Goal: Task Accomplishment & Management: Use online tool/utility

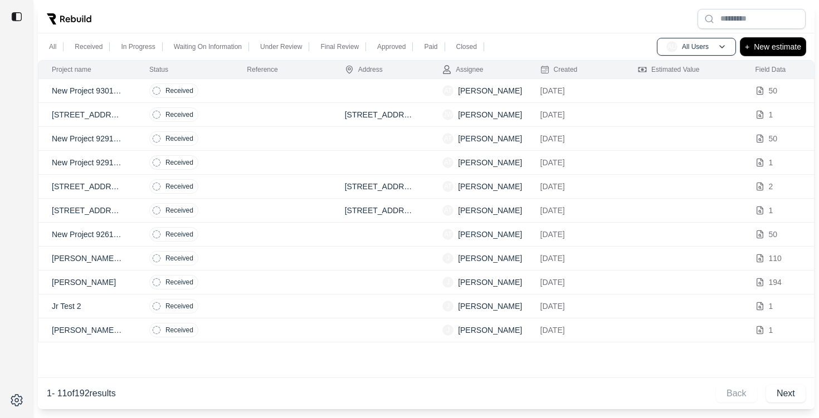
click at [772, 42] on p "New estimate" at bounding box center [777, 46] width 47 height 13
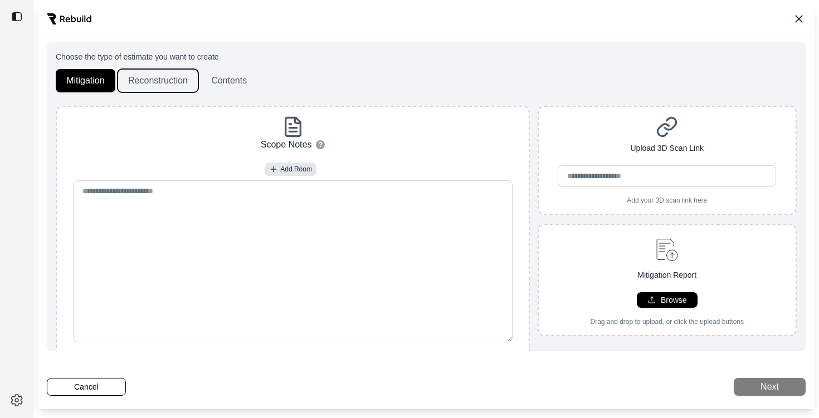
click at [165, 80] on button "Reconstruction" at bounding box center [158, 80] width 81 height 23
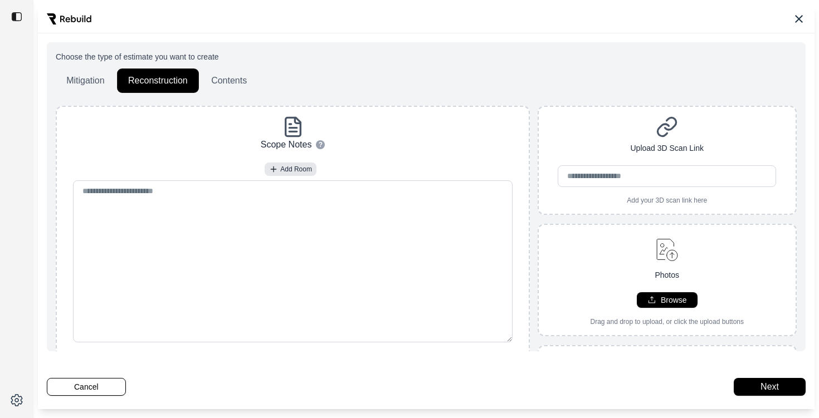
scroll to position [183, 0]
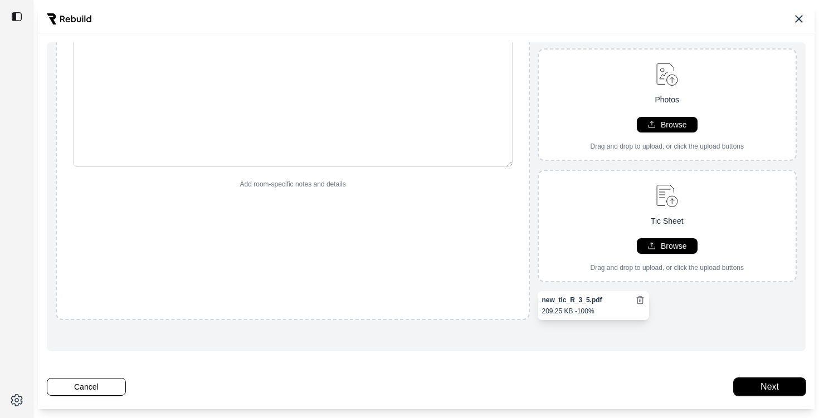
click at [781, 388] on button "Next" at bounding box center [769, 387] width 72 height 18
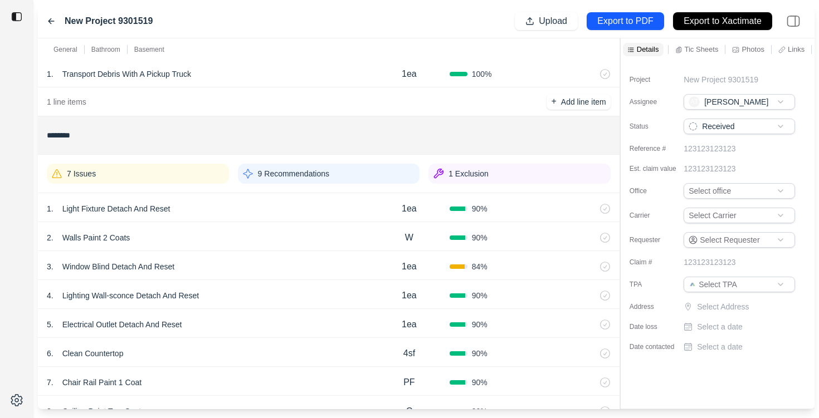
scroll to position [84, 0]
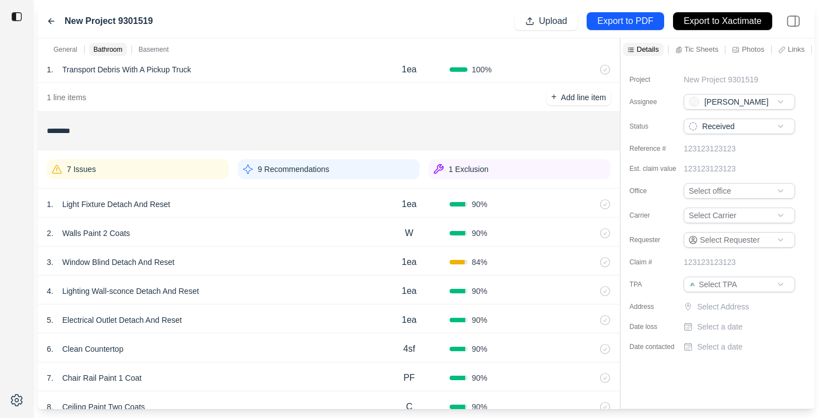
click at [502, 167] on div "1 Exclusion" at bounding box center [519, 169] width 182 height 20
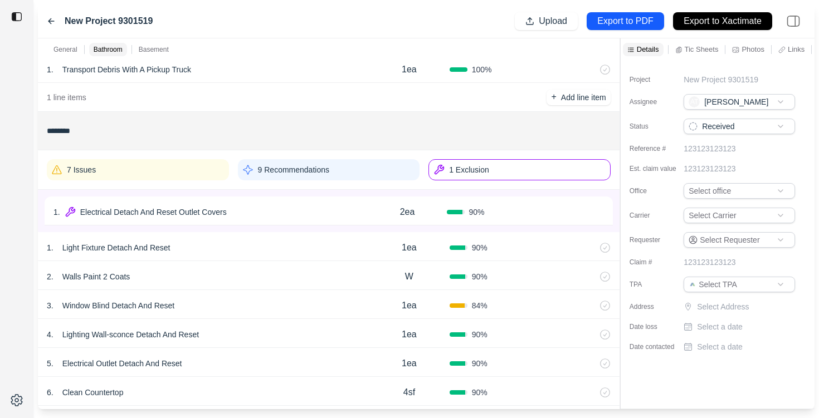
click at [287, 207] on div "1 . Electrical Detach And Reset Outlet Covers" at bounding box center [210, 212] width 314 height 16
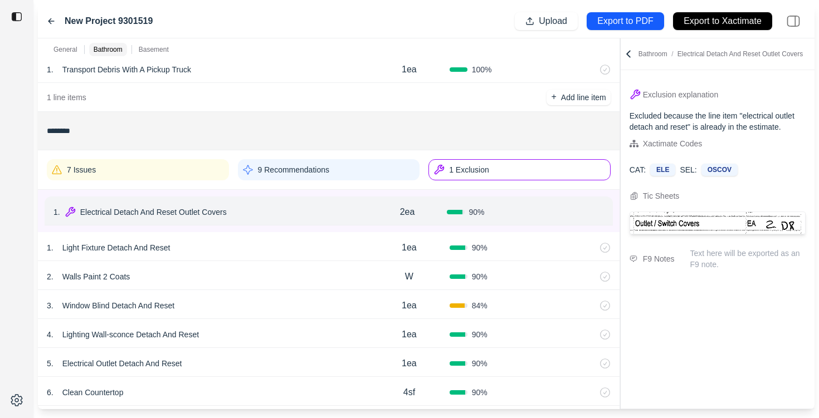
click at [273, 369] on div "5 . Electrical Outlet Detach And Reset" at bounding box center [208, 364] width 322 height 16
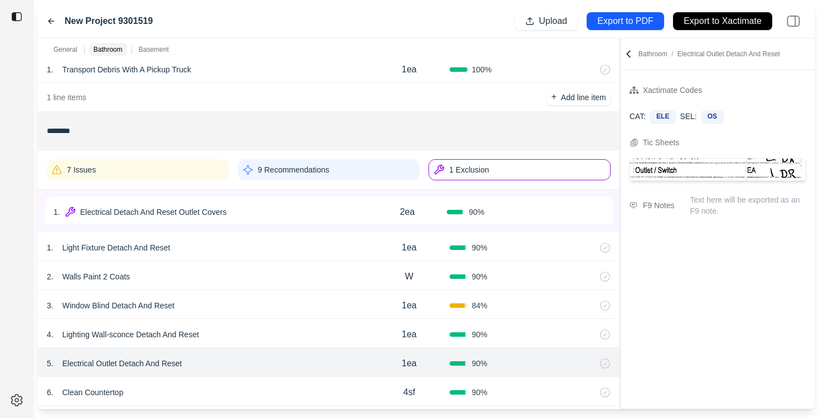
click at [309, 212] on div "1 . Electrical Detach And Reset Outlet Covers" at bounding box center [210, 212] width 314 height 16
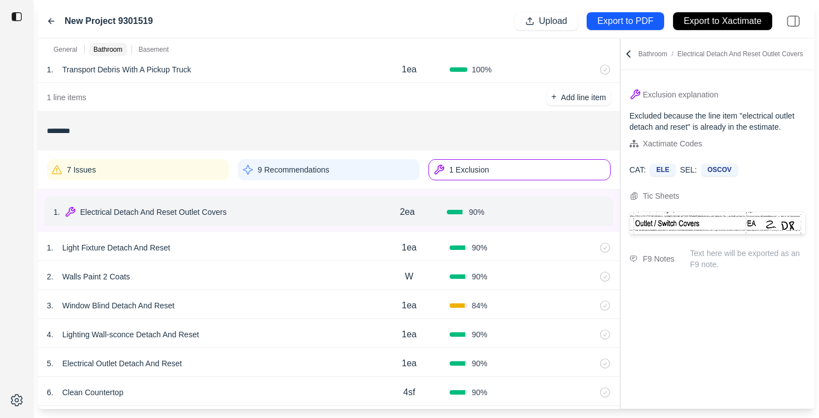
click at [215, 364] on div "5 . Electrical Outlet Detach And Reset" at bounding box center [208, 364] width 322 height 16
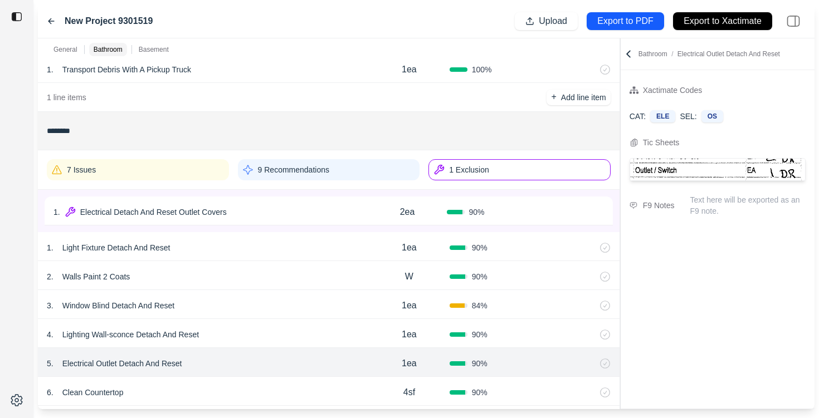
click at [267, 199] on div "1 . Electrical Detach And Reset Outlet Covers 2ea 90 % Confirm" at bounding box center [329, 211] width 568 height 29
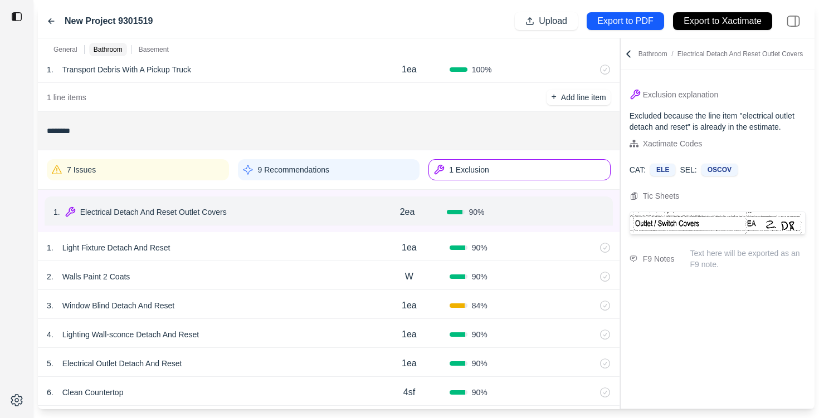
click at [475, 172] on p "1 Exclusion" at bounding box center [469, 169] width 40 height 11
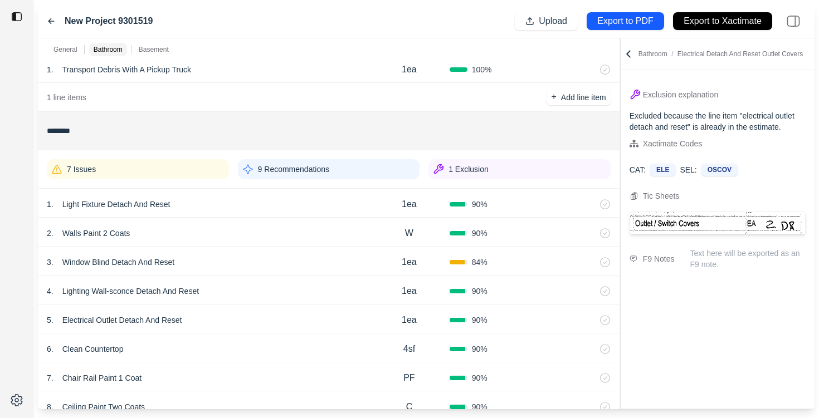
click at [345, 172] on div "9 Recommendations" at bounding box center [329, 169] width 182 height 20
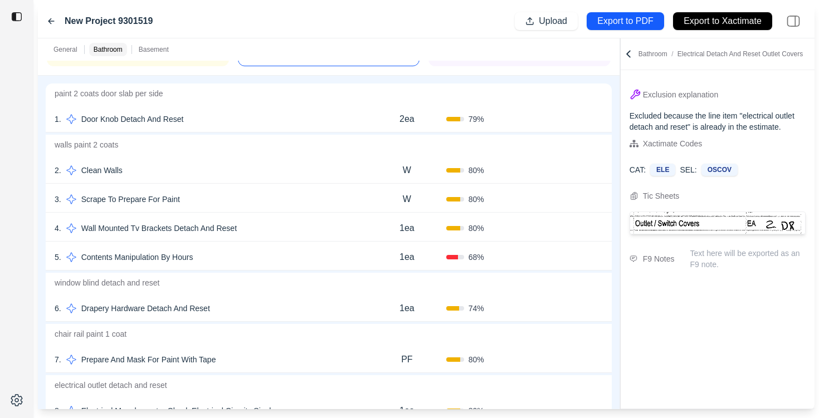
scroll to position [200, 0]
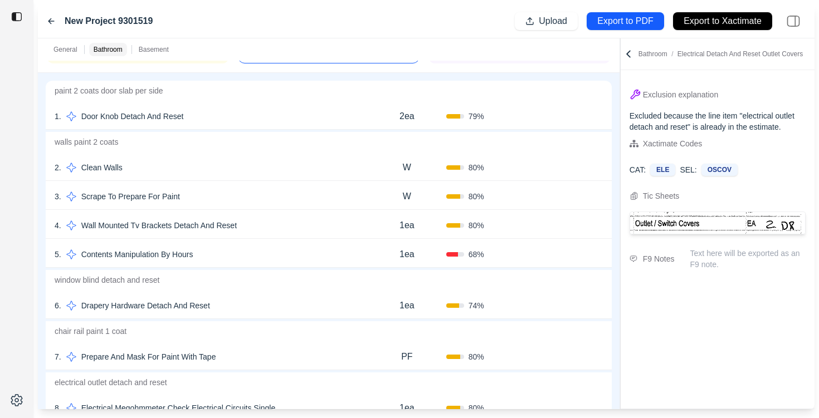
click at [263, 311] on div "6 . Drapery Hardware Detach And Reset" at bounding box center [211, 306] width 313 height 16
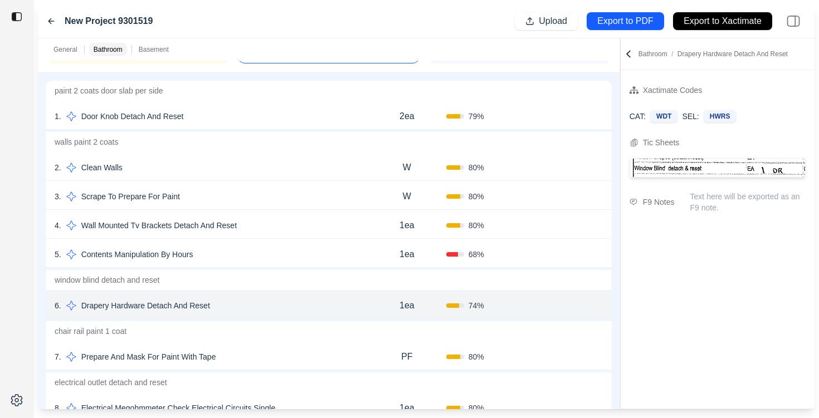
click at [257, 351] on div "7 . Prepare And Mask For Paint With Tape" at bounding box center [211, 357] width 313 height 16
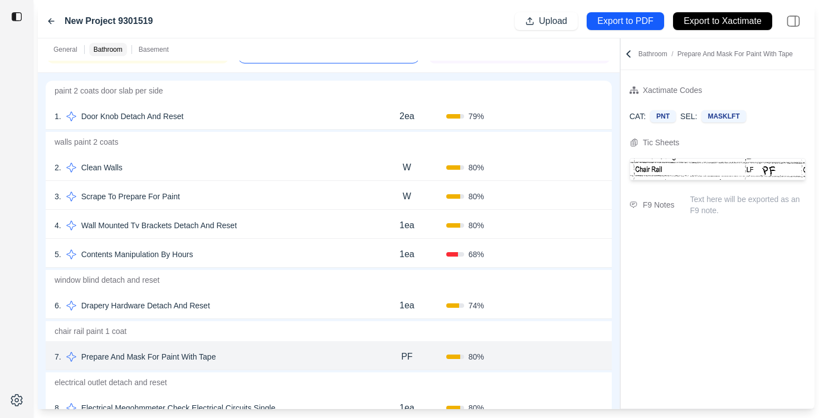
click at [273, 304] on div "6 . Drapery Hardware Detach And Reset" at bounding box center [211, 306] width 313 height 16
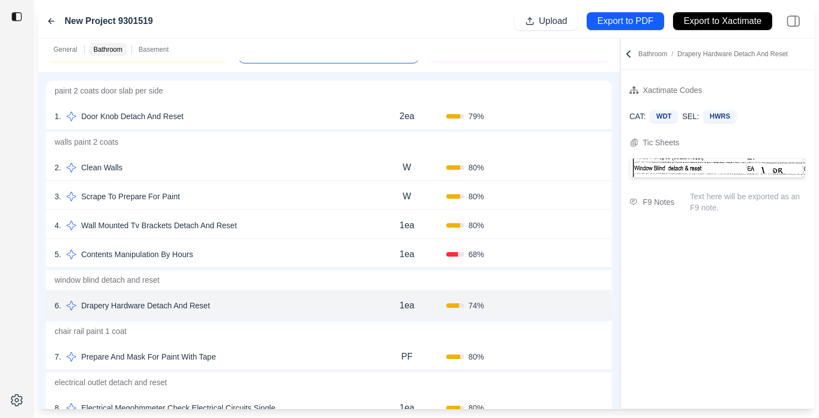
click at [272, 253] on div "5 . Contents Manipulation By Hours" at bounding box center [211, 255] width 313 height 16
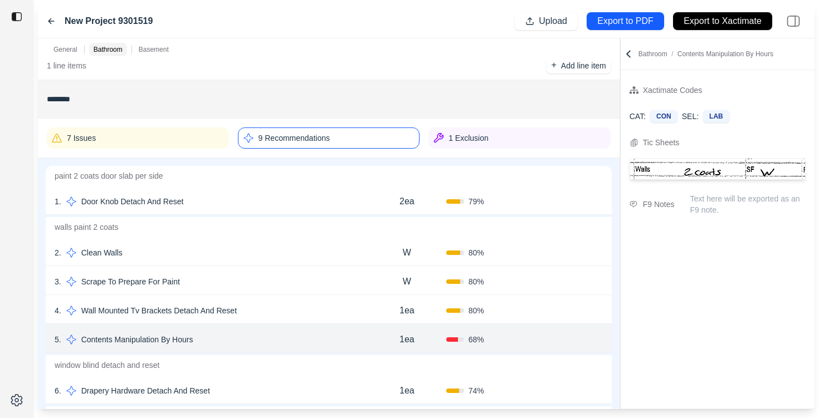
scroll to position [114, 0]
click at [293, 140] on p "9 Recommendations" at bounding box center [293, 139] width 71 height 11
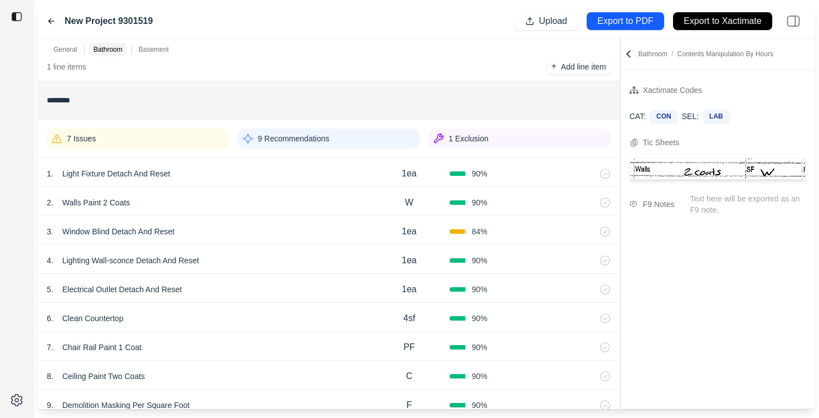
click at [170, 144] on div "7 Issues" at bounding box center [138, 139] width 182 height 20
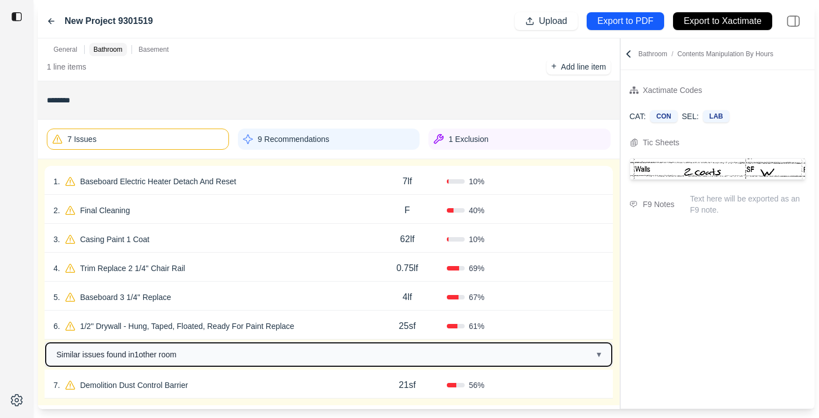
click at [258, 353] on button "Similar issues found in 1 other room ▾" at bounding box center [329, 354] width 566 height 23
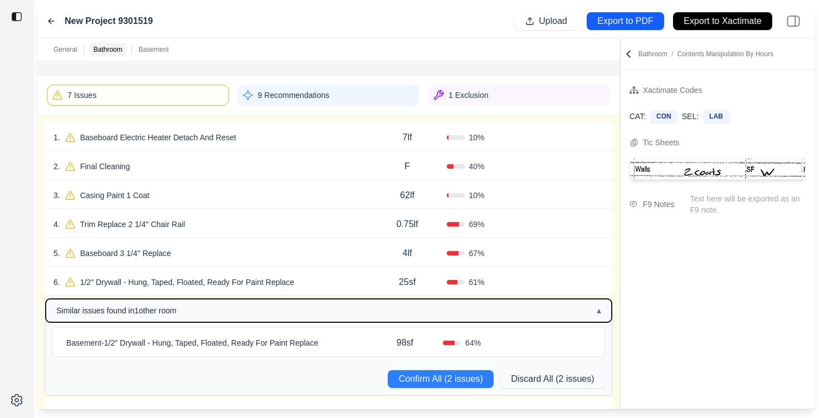
scroll to position [158, 0]
click at [300, 316] on button "Similar issues found in 1 other room ▴" at bounding box center [329, 311] width 566 height 23
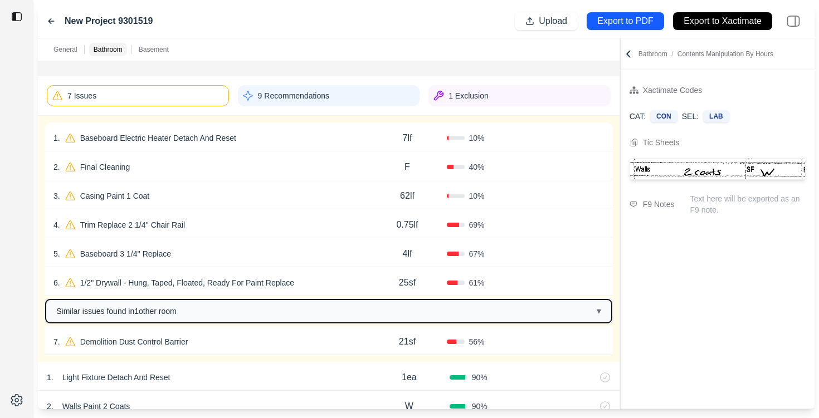
click at [300, 316] on button "Similar issues found in 1 other room ▾" at bounding box center [329, 311] width 566 height 23
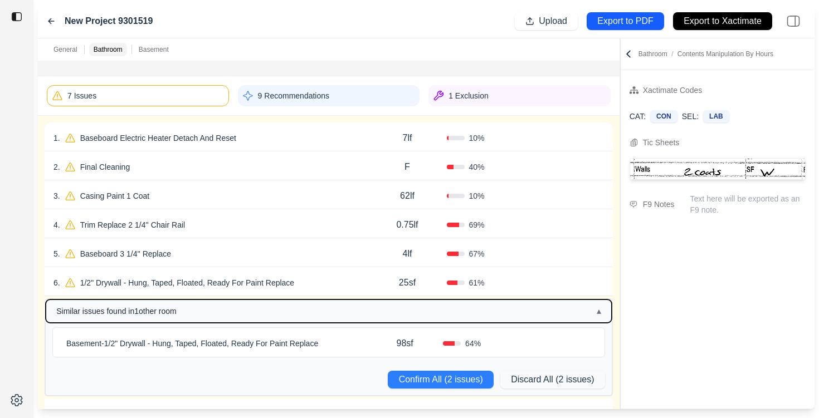
click at [300, 317] on button "Similar issues found in 1 other room ▴" at bounding box center [329, 311] width 566 height 23
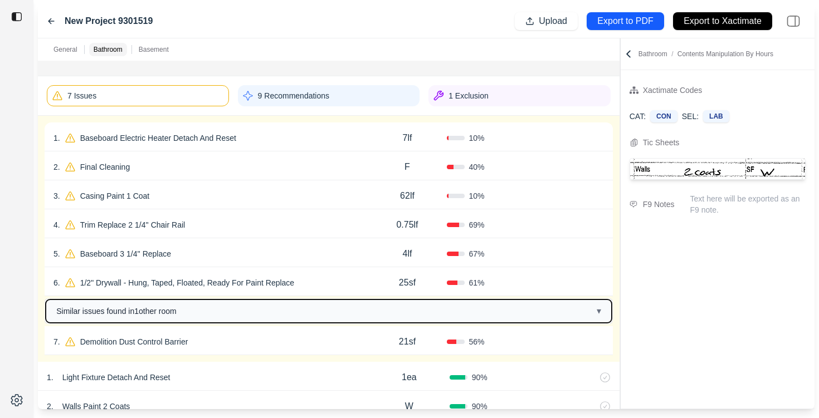
click at [300, 317] on button "Similar issues found in 1 other room ▾" at bounding box center [329, 311] width 566 height 23
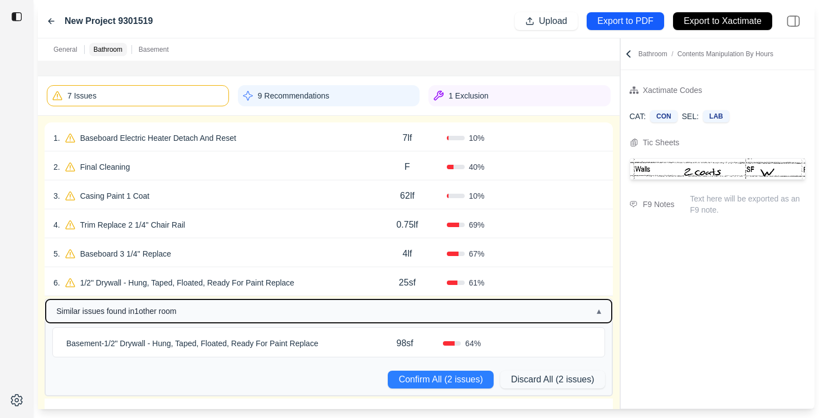
click at [300, 317] on button "Similar issues found in 1 other room ▴" at bounding box center [329, 311] width 566 height 23
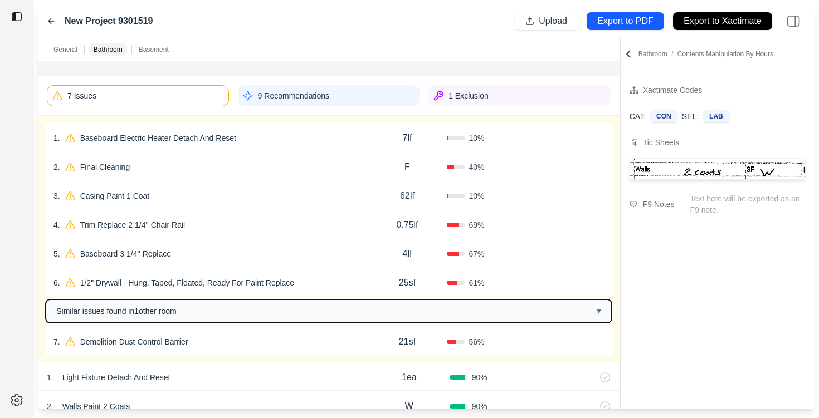
scroll to position [273, 0]
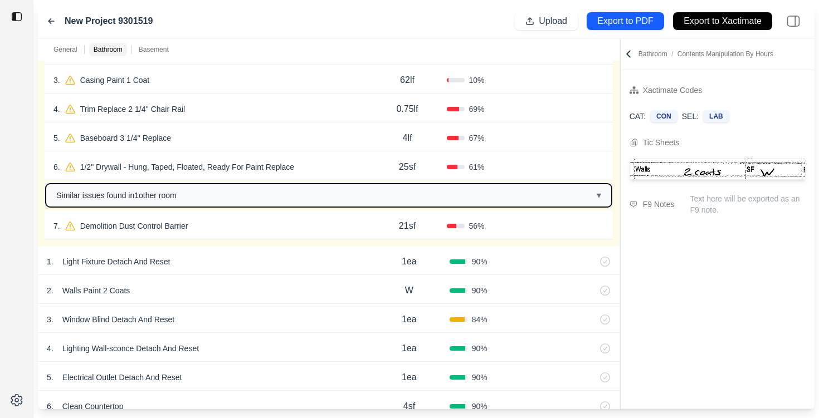
click at [330, 192] on button "Similar issues found in 1 other room ▾" at bounding box center [329, 195] width 566 height 23
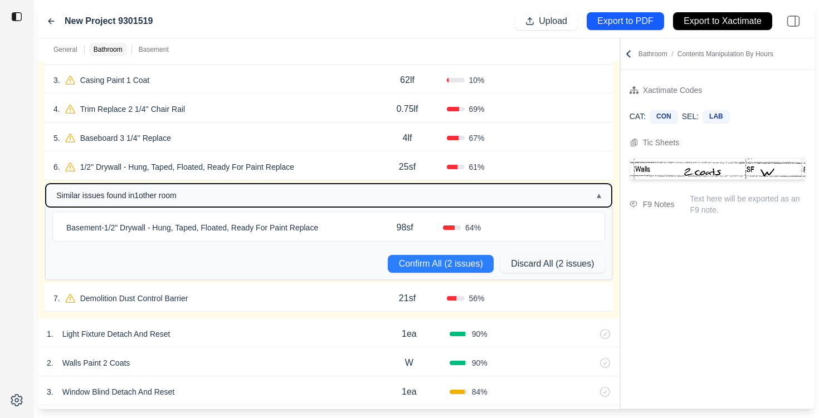
click at [331, 192] on button "Similar issues found in 1 other room ▴" at bounding box center [329, 195] width 566 height 23
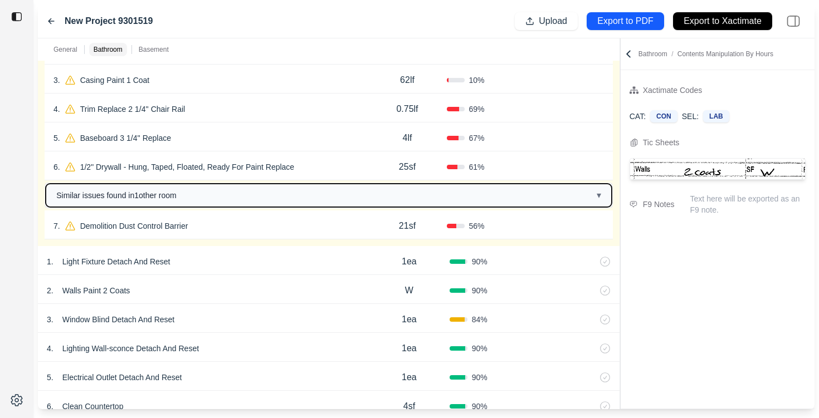
click at [331, 192] on button "Similar issues found in 1 other room ▾" at bounding box center [329, 195] width 566 height 23
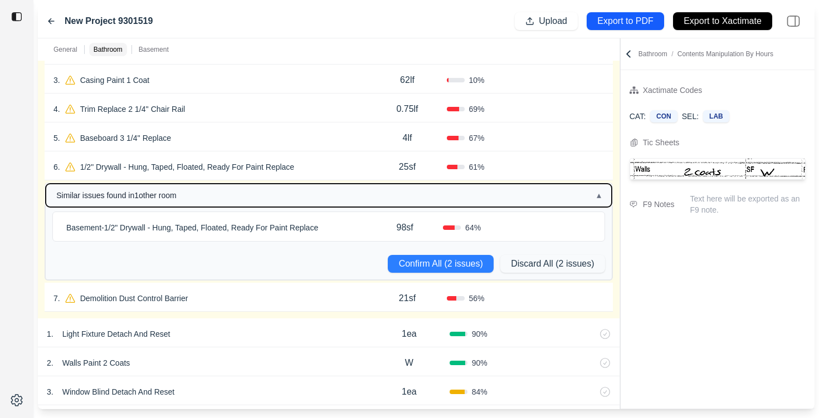
click at [331, 192] on button "Similar issues found in 1 other room ▴" at bounding box center [329, 195] width 566 height 23
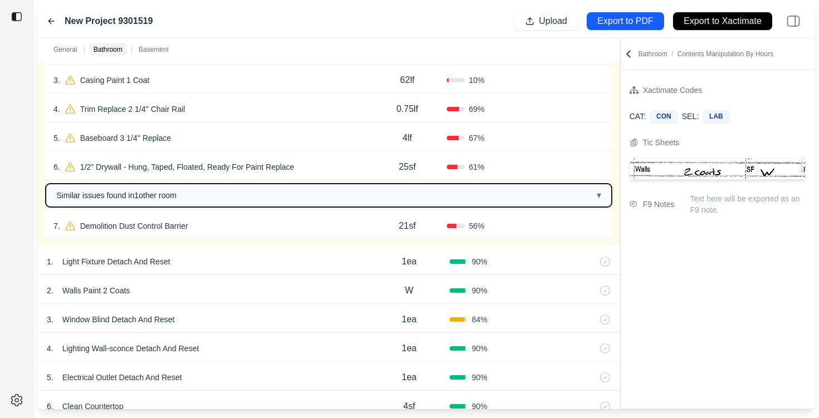
click at [331, 192] on button "Similar issues found in 1 other room ▾" at bounding box center [329, 195] width 566 height 23
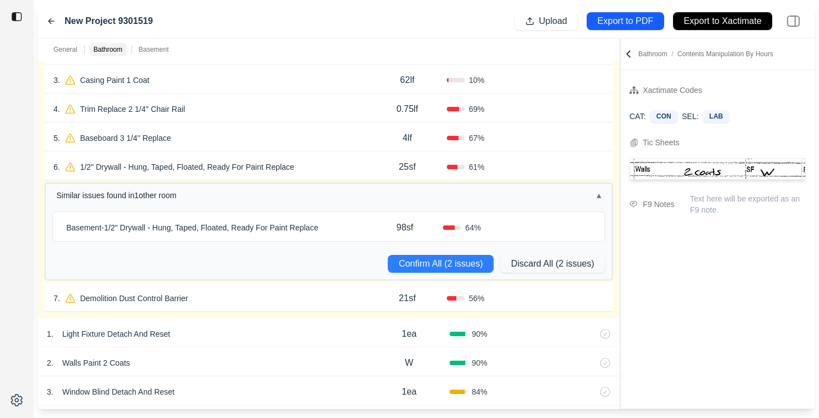
click at [351, 226] on div "Basement - 1/2" Drywall - Hung, Taped, Floated, Ready For Paint Replace" at bounding box center [214, 228] width 305 height 16
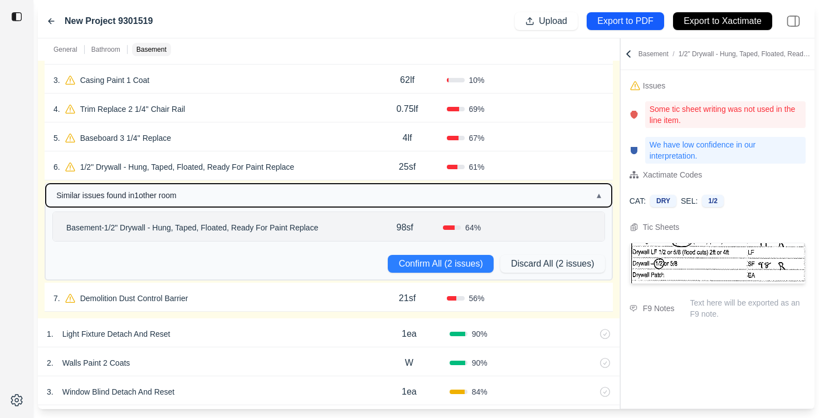
click at [365, 195] on button "Similar issues found in 1 other room ▴" at bounding box center [329, 195] width 566 height 23
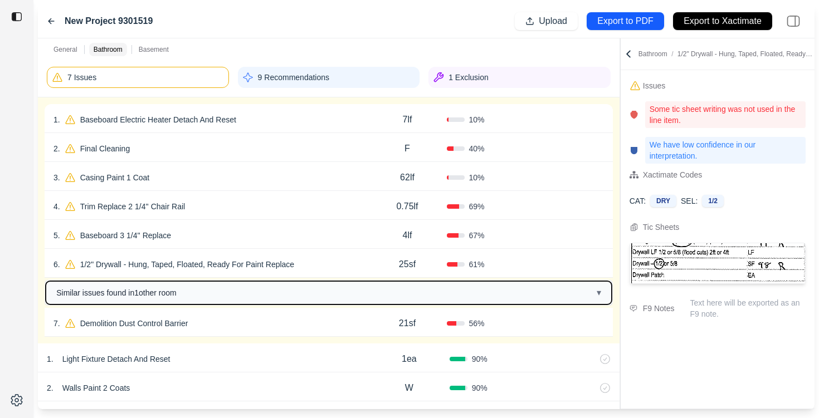
scroll to position [177, 0]
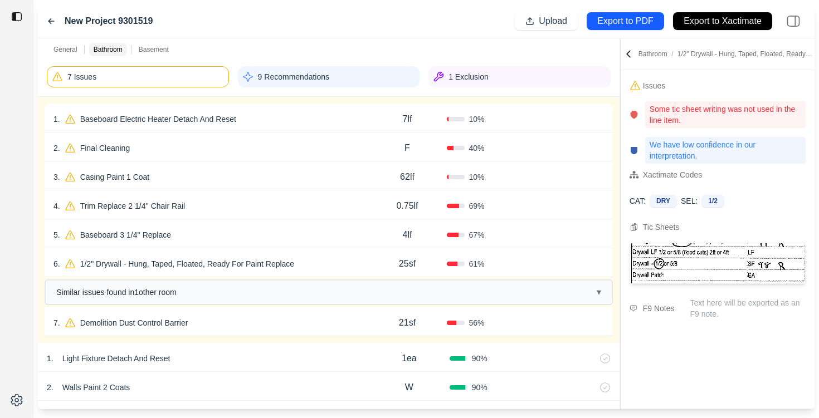
click at [601, 267] on icon at bounding box center [598, 265] width 5 height 6
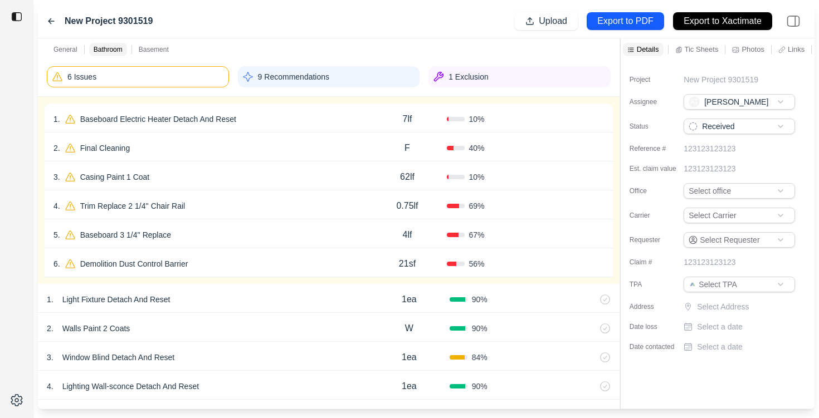
click at [601, 267] on icon at bounding box center [598, 265] width 5 height 6
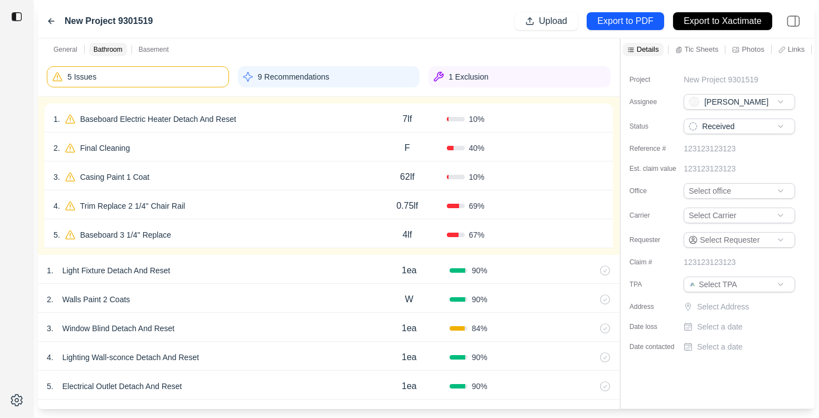
click at [600, 234] on icon at bounding box center [599, 235] width 3 height 6
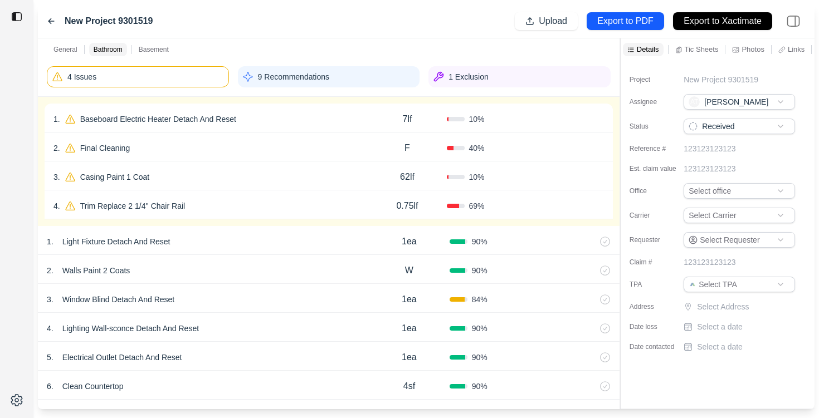
click at [576, 207] on button "Confirm" at bounding box center [572, 206] width 36 height 18
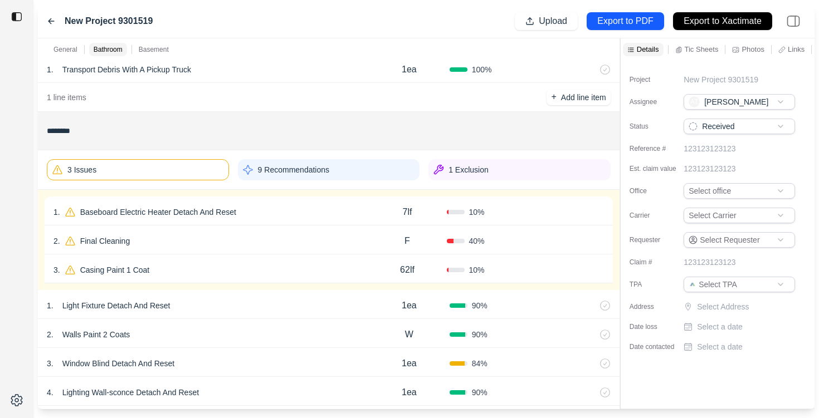
scroll to position [82, 0]
click at [166, 175] on div "3 Issues" at bounding box center [138, 170] width 182 height 21
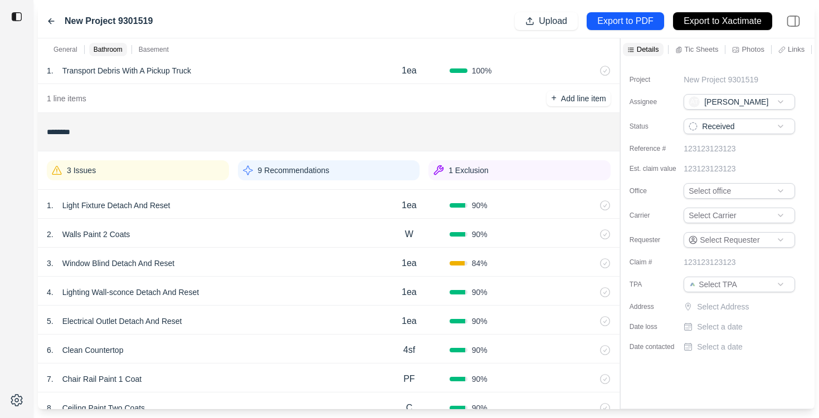
click at [331, 174] on div "9 Recommendations" at bounding box center [329, 170] width 182 height 20
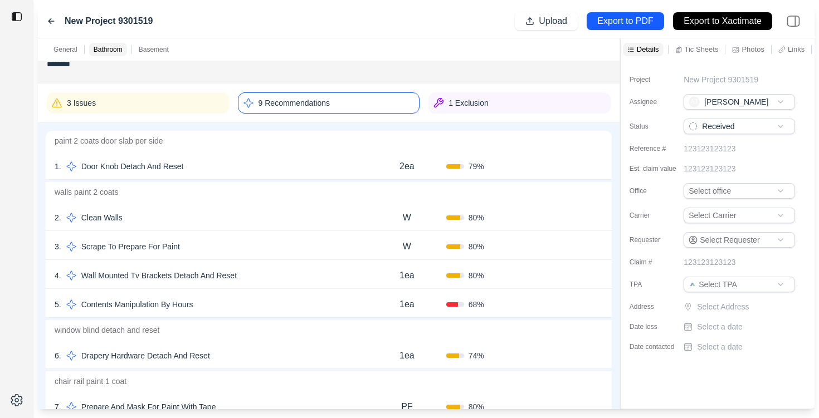
scroll to position [111, 0]
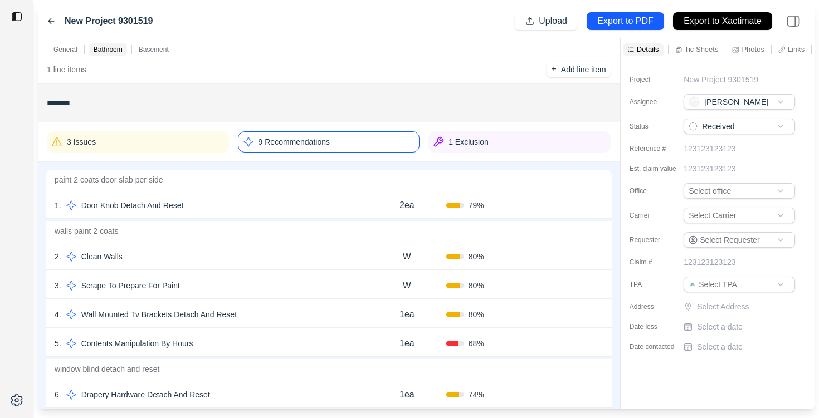
click at [154, 151] on div "3 Issues" at bounding box center [138, 141] width 182 height 21
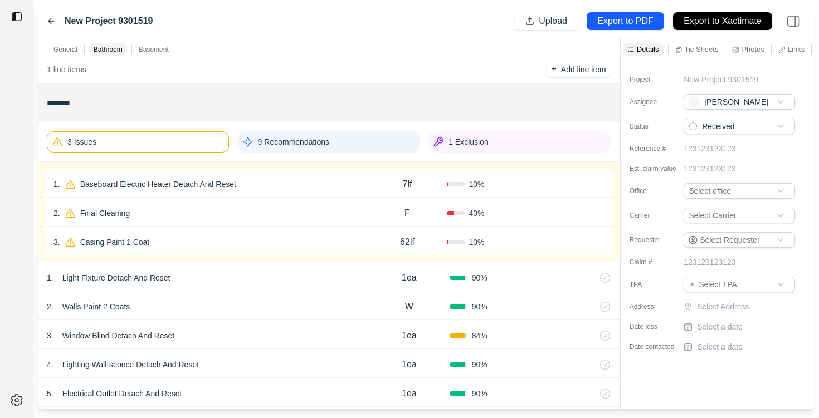
click at [327, 187] on div "1 . Baseboard Electric Heater Detach And Reset" at bounding box center [210, 185] width 314 height 16
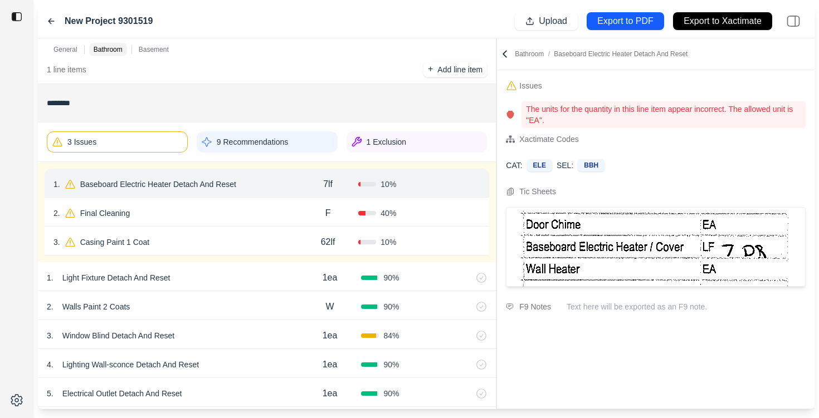
click at [487, 195] on div "General Bathroom Basement ******* 4 Recommendations 1 . Transport Debris With A…" at bounding box center [426, 223] width 776 height 371
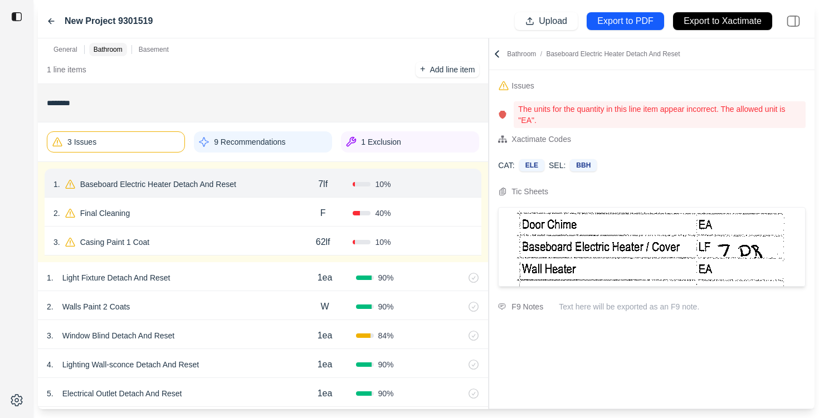
click at [469, 183] on icon at bounding box center [468, 184] width 3 height 6
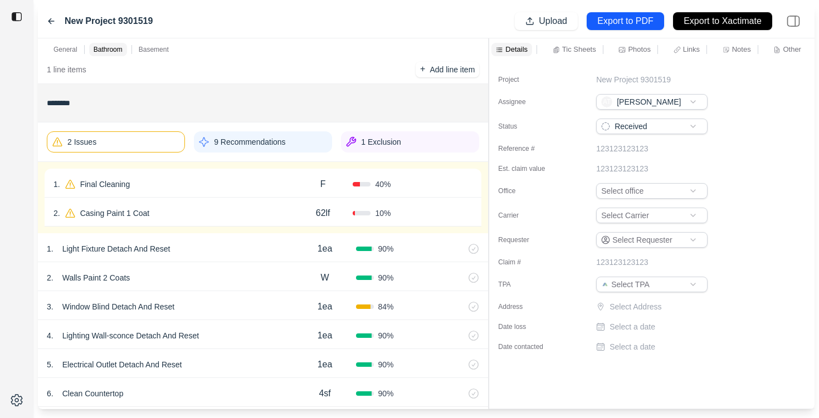
click at [196, 188] on div "1 . Final Cleaning" at bounding box center [172, 185] width 239 height 16
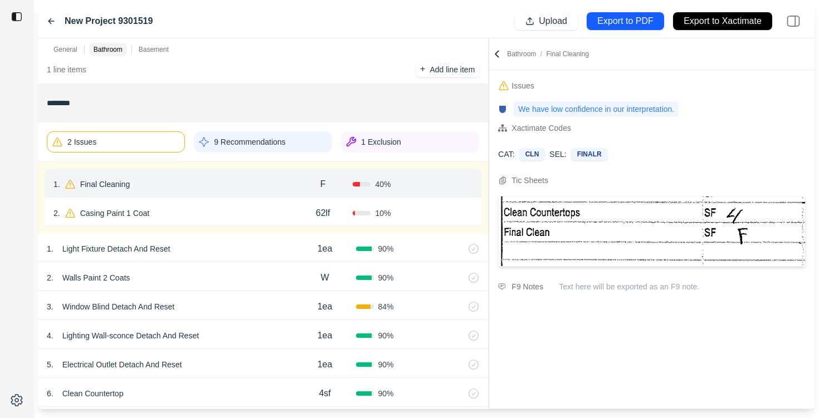
click at [262, 222] on div "2 . Casing Paint 1 Coat 62lf 10 % Confirm" at bounding box center [263, 212] width 437 height 29
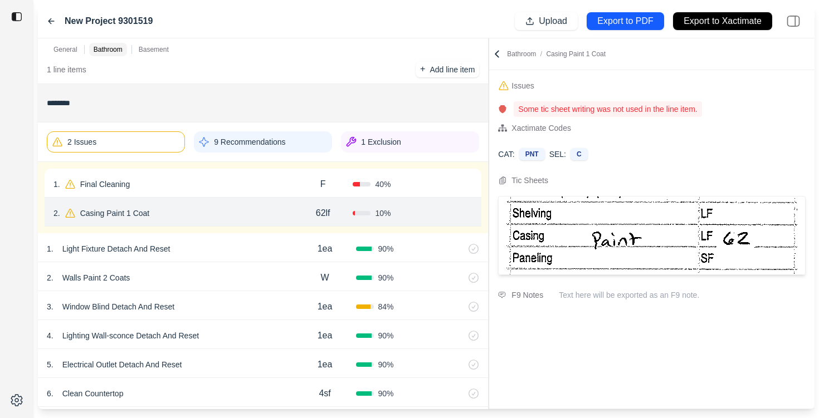
click at [257, 179] on div "1 . Final Cleaning" at bounding box center [172, 185] width 239 height 16
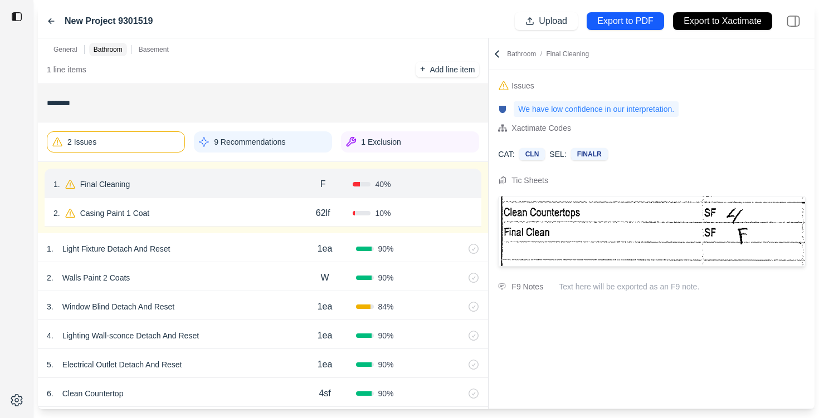
click at [255, 198] on div "2 . Casing Paint 1 Coat 62lf 10 % Confirm" at bounding box center [263, 212] width 437 height 29
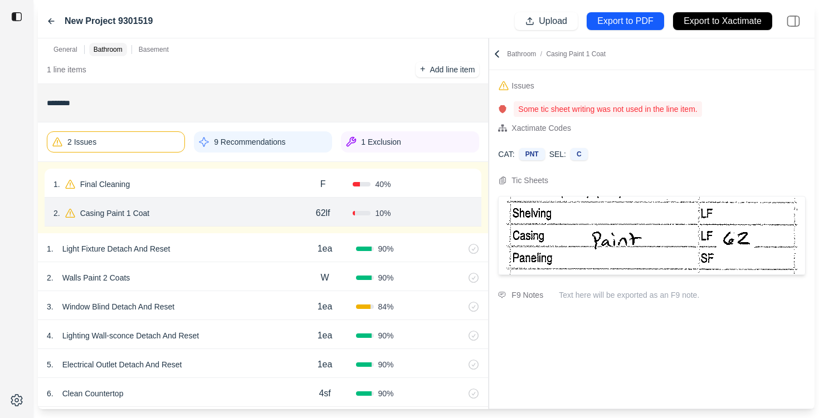
click at [251, 179] on div "1 . Final Cleaning" at bounding box center [172, 185] width 239 height 16
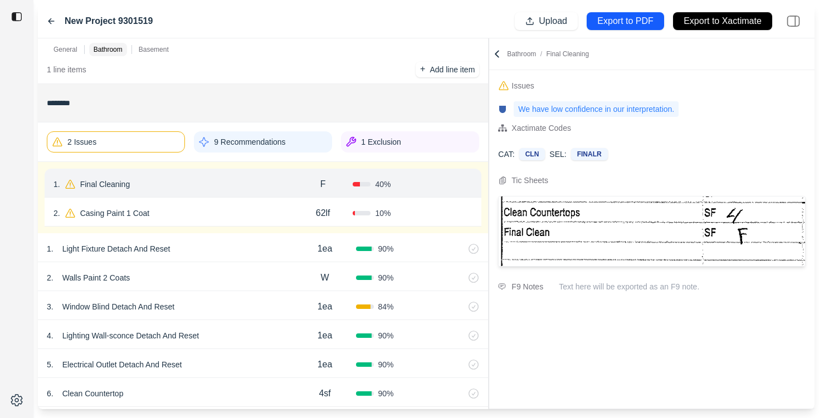
click at [250, 204] on div "2 . Casing Paint 1 Coat 62lf 10 % Confirm" at bounding box center [263, 212] width 437 height 29
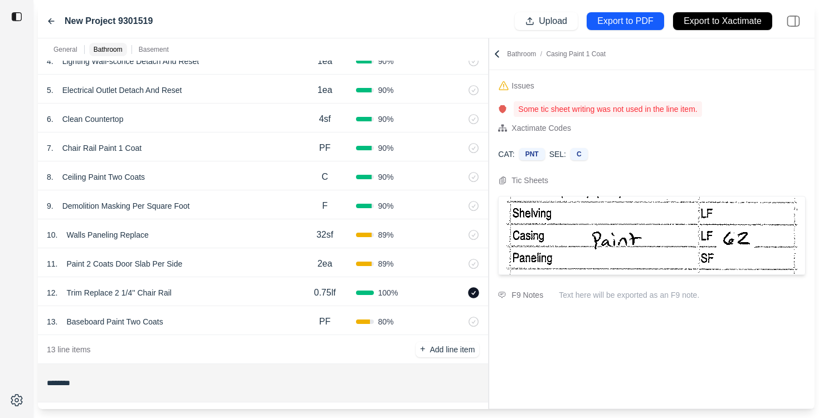
scroll to position [580, 0]
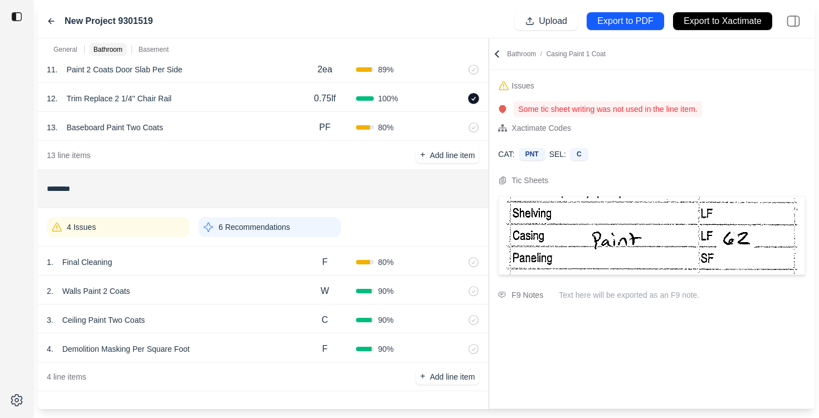
click at [468, 98] on icon at bounding box center [473, 98] width 11 height 11
click at [165, 253] on div "1 . Final Cleaning F 80 %" at bounding box center [263, 261] width 450 height 29
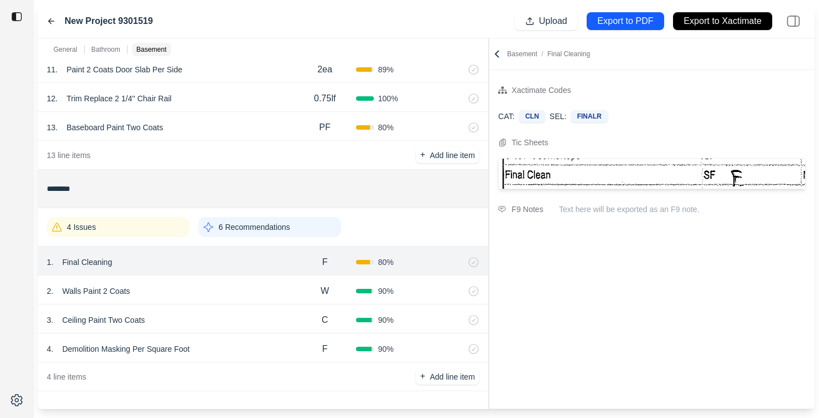
click at [190, 291] on div "2 . Walls Paint 2 Coats" at bounding box center [170, 291] width 247 height 16
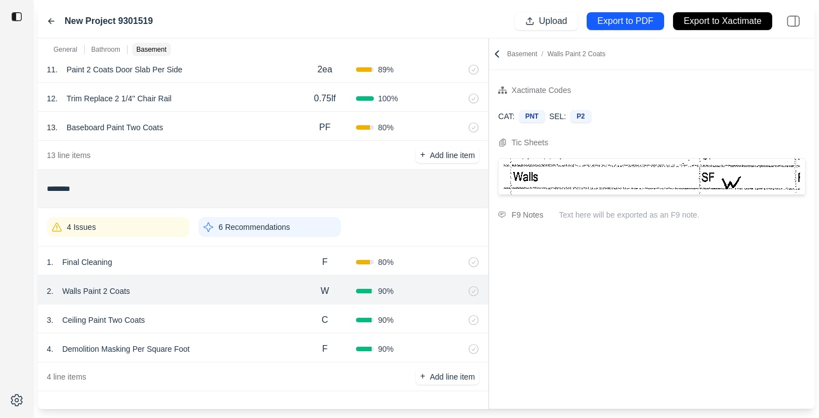
click at [218, 317] on div "3 . Ceiling Paint Two Coats" at bounding box center [170, 320] width 247 height 16
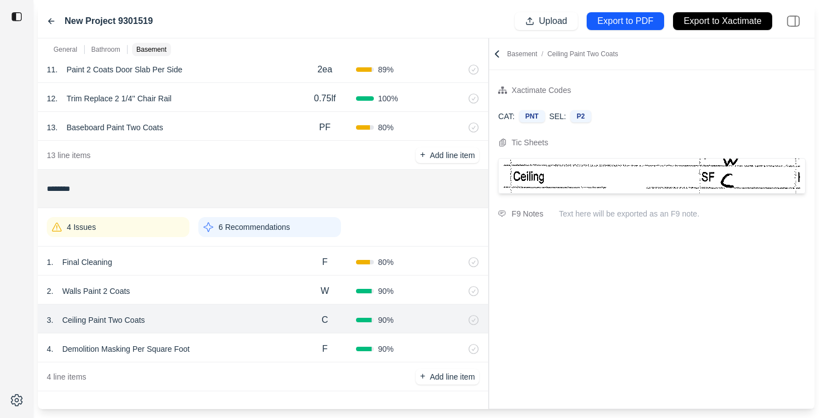
click at [229, 342] on div "4 . Demolition Masking Per Square Foot" at bounding box center [170, 349] width 247 height 16
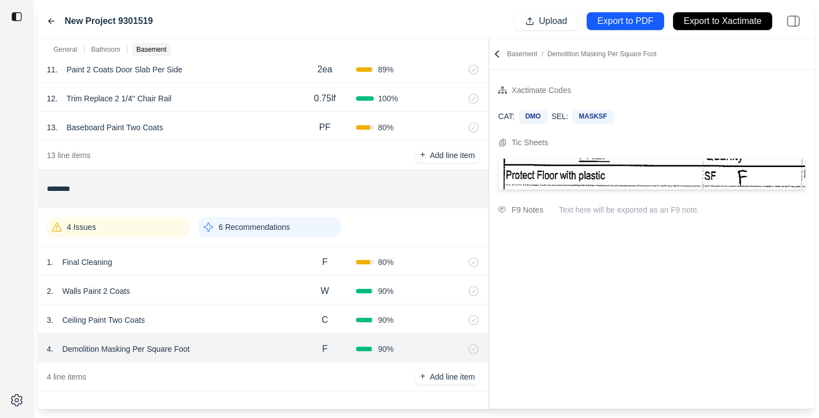
click at [129, 221] on div "4 Issues" at bounding box center [118, 227] width 143 height 20
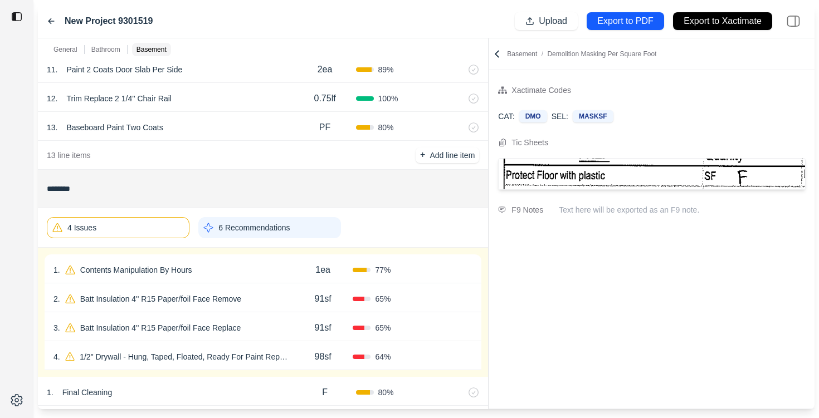
click at [248, 261] on div "1 . Contents Manipulation By Hours 1ea 77 % Confirm" at bounding box center [263, 269] width 437 height 29
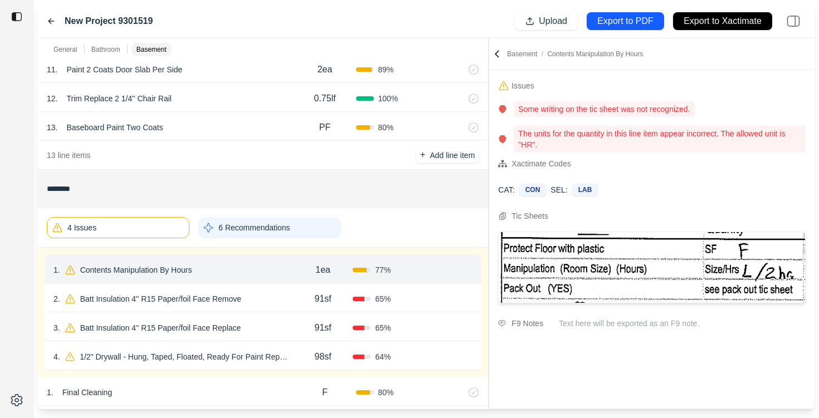
click at [276, 298] on div "2 . Batt Insulation 4'' R15 Paper/foil Face Remove" at bounding box center [172, 299] width 239 height 16
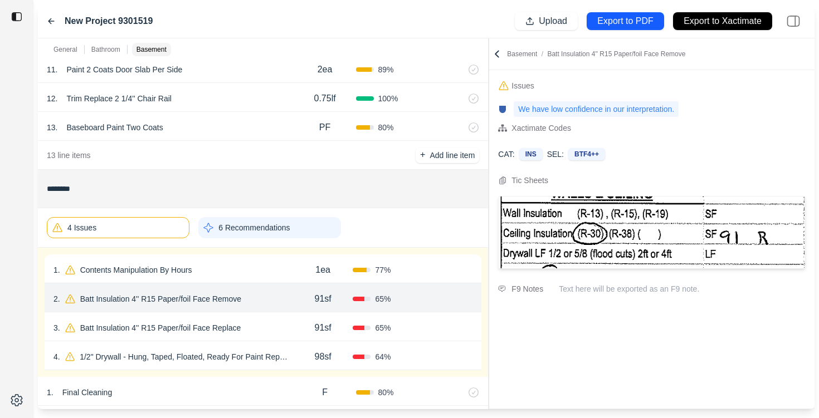
click at [276, 322] on div "3 . Batt Insulation 4'' R15 Paper/foil Face Replace" at bounding box center [172, 328] width 239 height 16
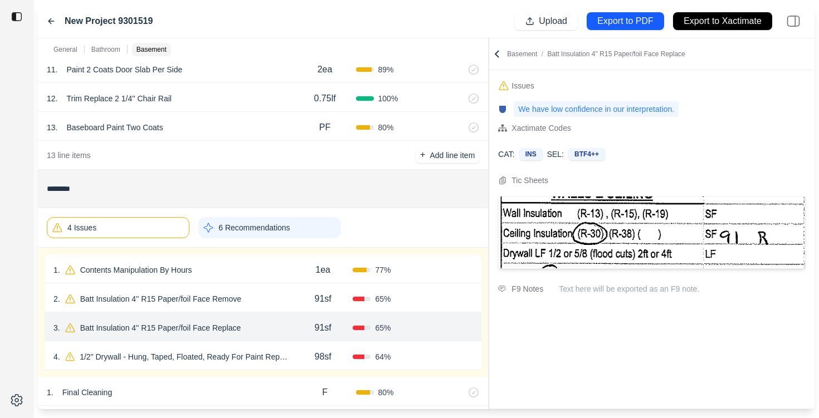
click at [296, 348] on div "98sf" at bounding box center [323, 357] width 60 height 22
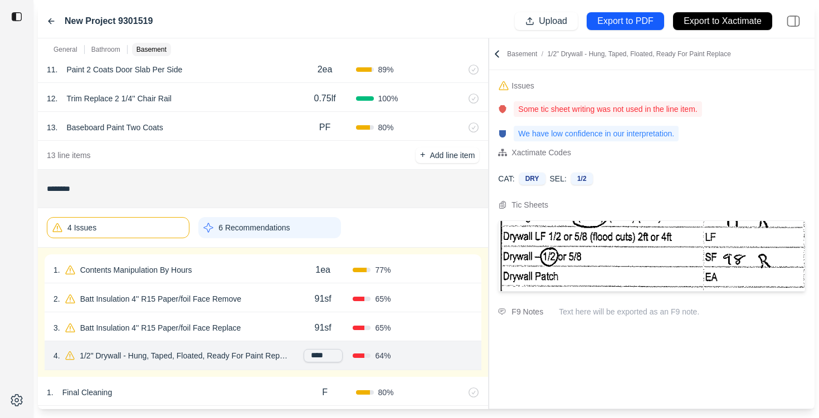
click at [244, 262] on div "1 . Contents Manipulation By Hours" at bounding box center [172, 270] width 239 height 16
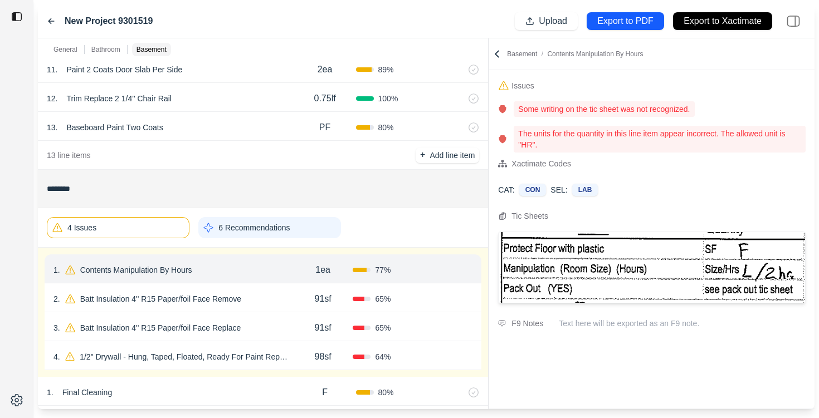
click at [140, 231] on div "4 Issues" at bounding box center [118, 227] width 143 height 21
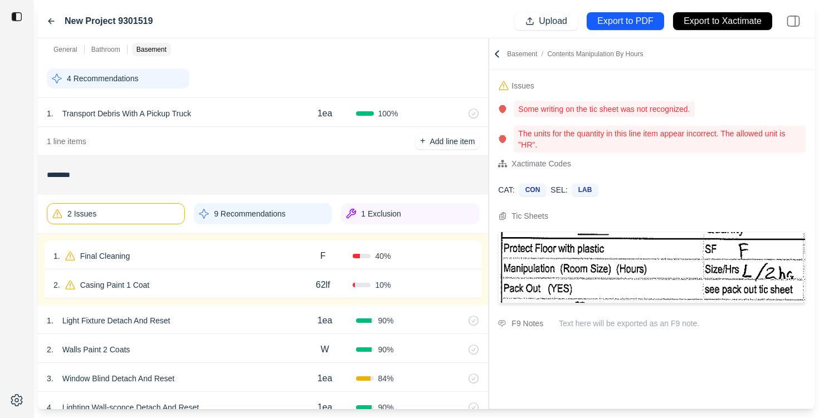
scroll to position [0, 0]
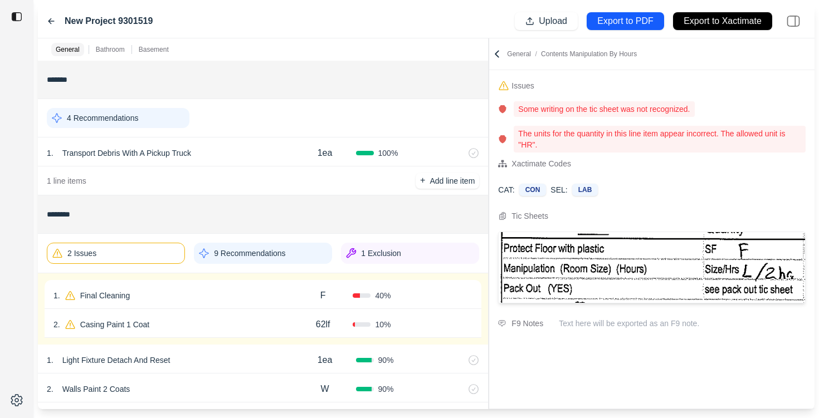
click at [265, 246] on div "9 Recommendations" at bounding box center [263, 253] width 138 height 21
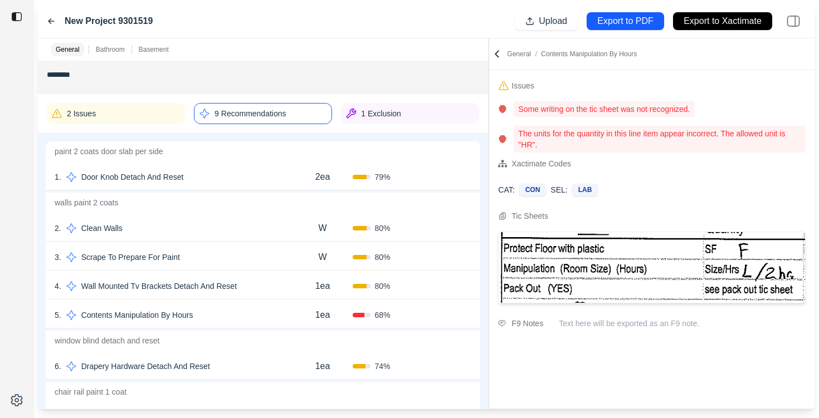
scroll to position [139, 0]
click at [223, 233] on div "2 . Clean Walls" at bounding box center [174, 229] width 238 height 16
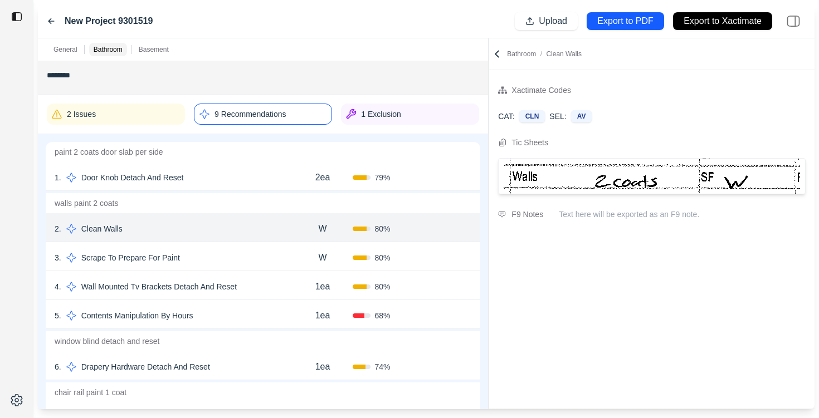
click at [237, 253] on div "3 . Scrape To Prepare For Paint" at bounding box center [174, 258] width 238 height 16
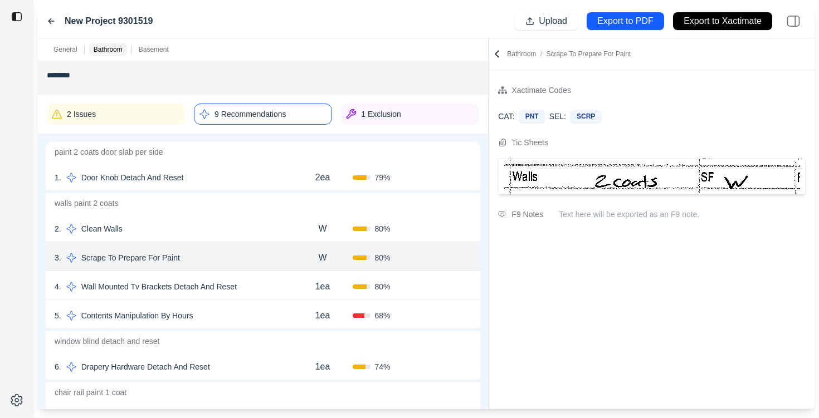
click at [243, 281] on div "4 . Wall Mounted Tv Brackets Detach And Reset" at bounding box center [174, 287] width 238 height 16
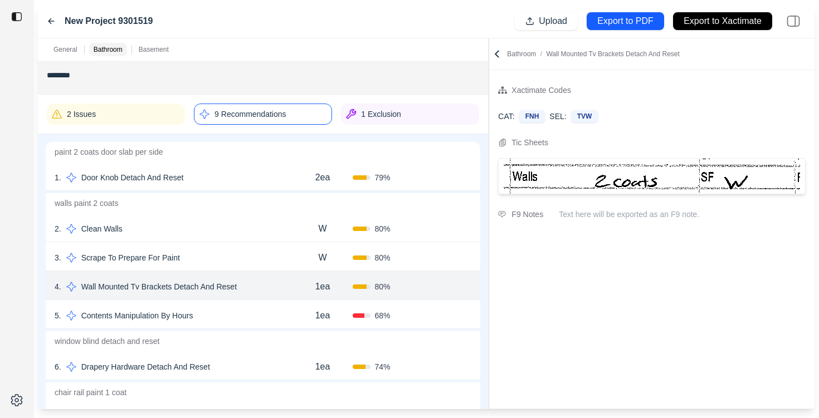
click at [267, 310] on div "5 . Contents Manipulation By Hours" at bounding box center [174, 316] width 238 height 16
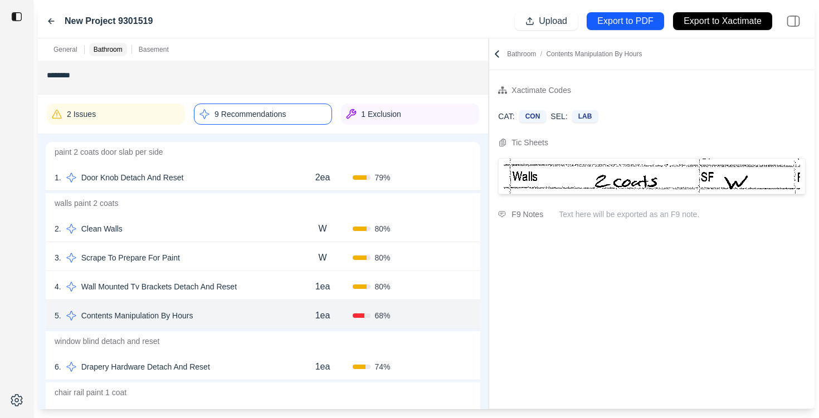
click at [234, 363] on div "6 . Drapery Hardware Detach And Reset" at bounding box center [174, 367] width 238 height 16
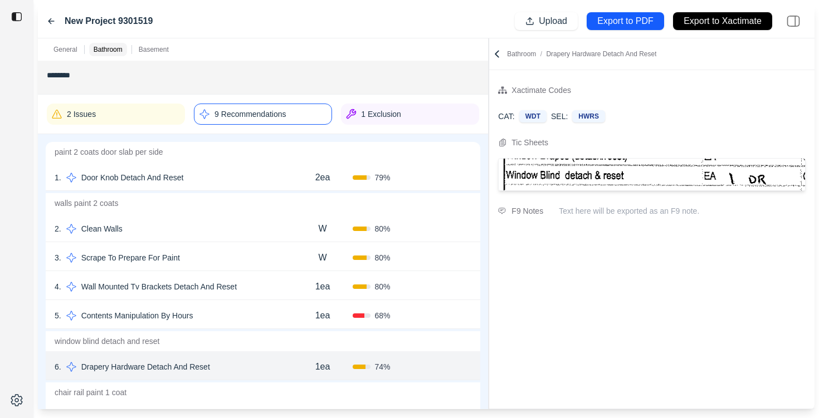
click at [248, 163] on div "1 . Door Knob Detach And Reset 2ea 79 % Confirm" at bounding box center [263, 176] width 434 height 29
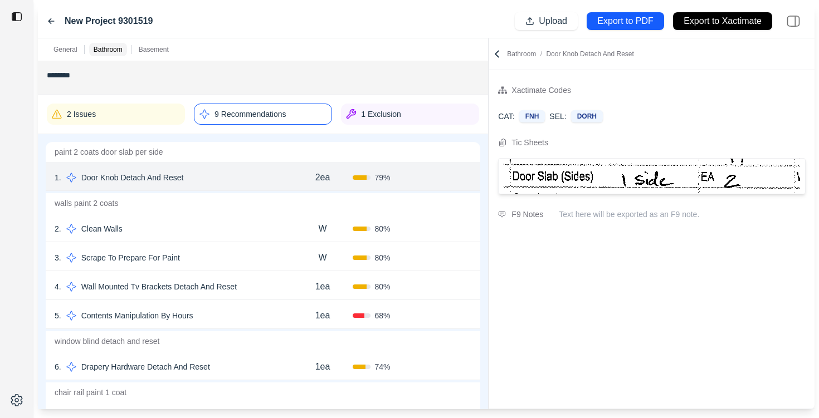
click at [263, 110] on p "9 Recommendations" at bounding box center [249, 114] width 71 height 11
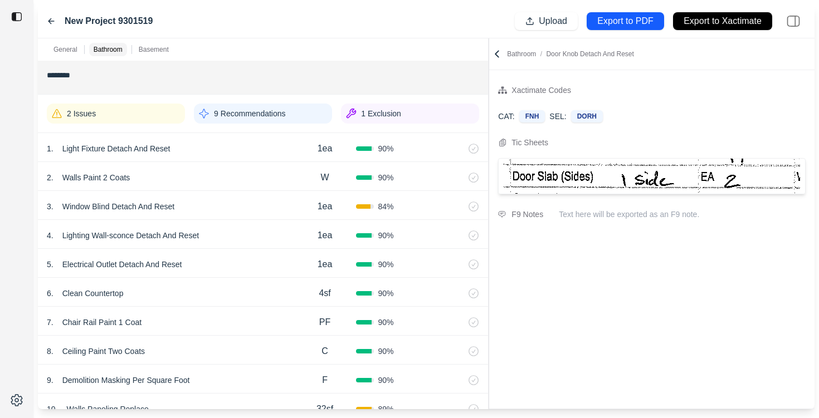
scroll to position [0, 0]
